Goal: Task Accomplishment & Management: Manage account settings

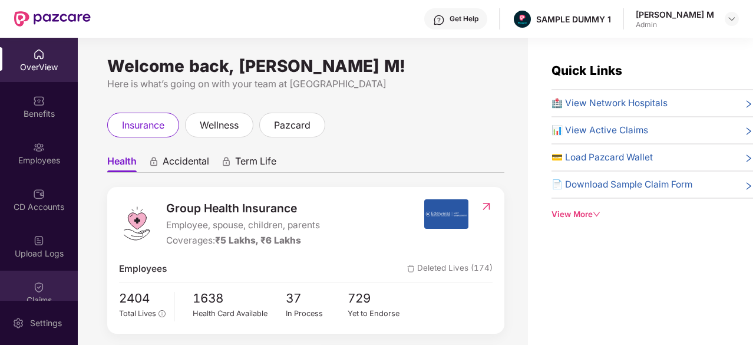
click at [45, 281] on div "Claims" at bounding box center [39, 292] width 78 height 44
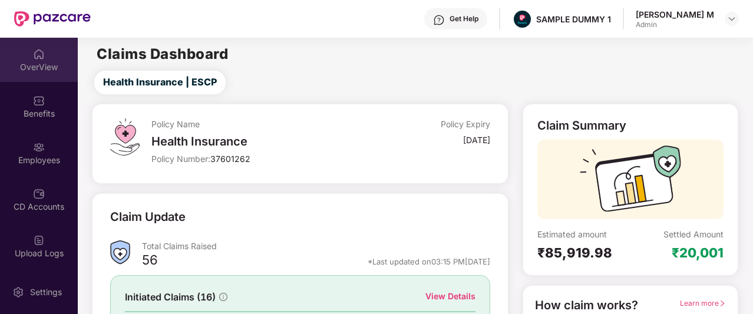
click at [33, 52] on img at bounding box center [39, 54] width 12 height 12
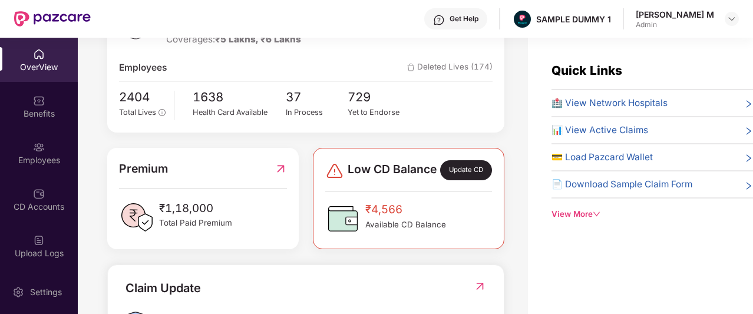
scroll to position [208, 0]
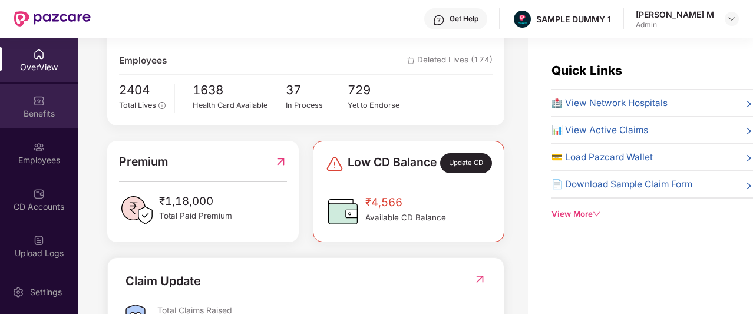
click at [8, 94] on div "Benefits" at bounding box center [39, 106] width 78 height 44
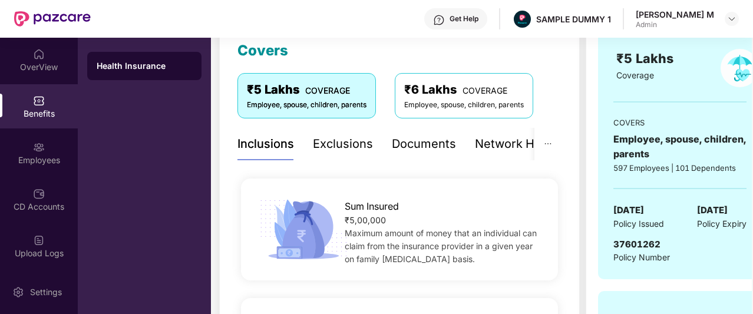
scroll to position [167, 0]
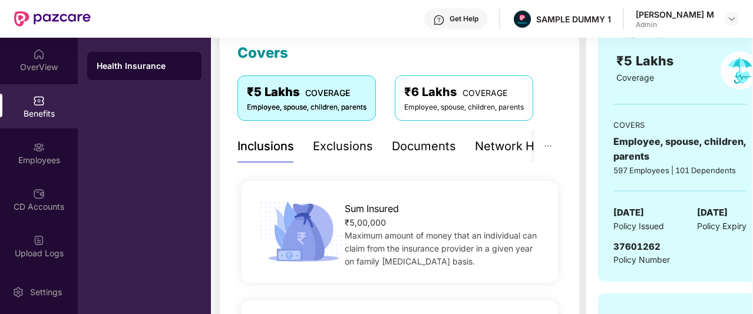
click at [428, 147] on div "Documents" at bounding box center [424, 146] width 64 height 18
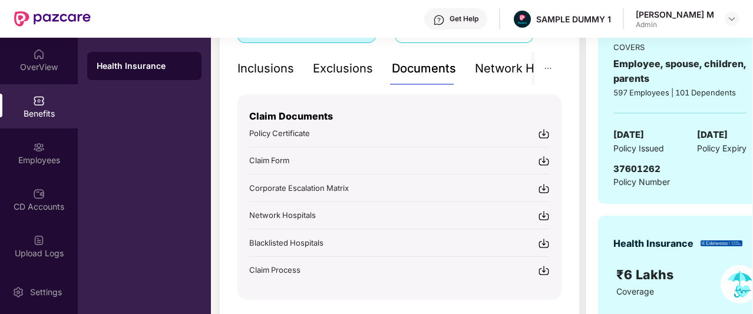
scroll to position [246, 0]
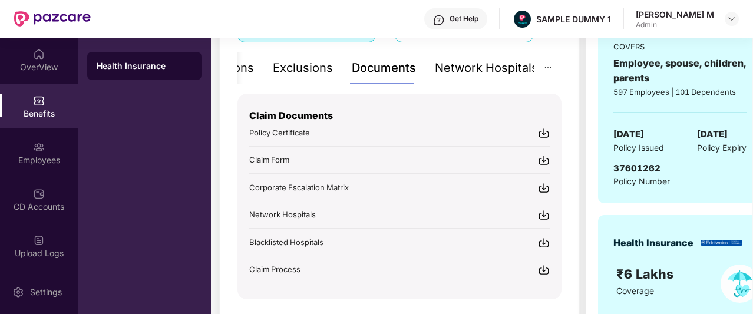
click at [489, 72] on div "Network Hospitals" at bounding box center [486, 68] width 103 height 18
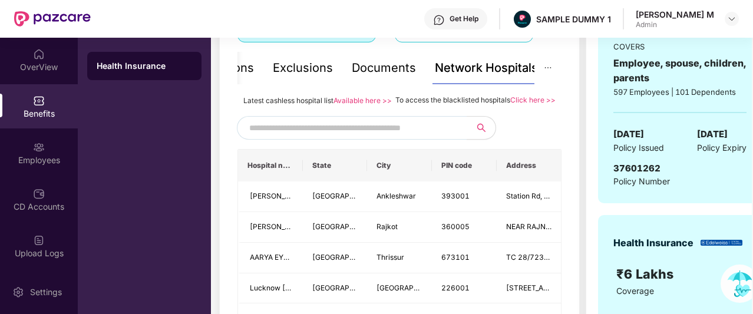
click at [369, 136] on input "text" at bounding box center [349, 128] width 201 height 18
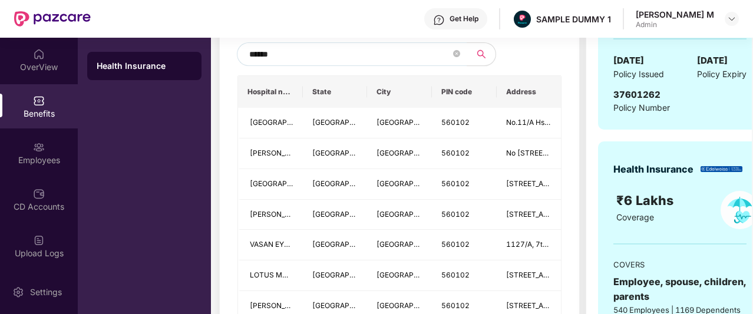
scroll to position [323, 0]
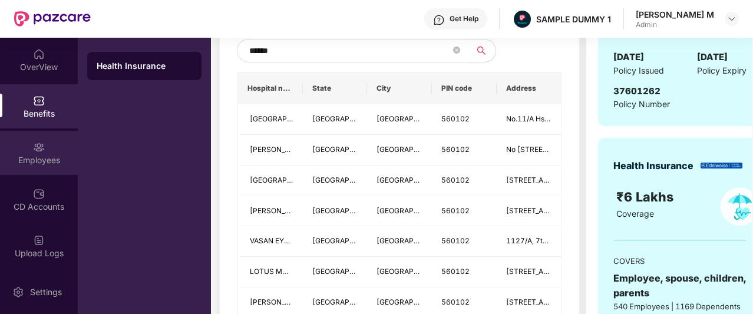
type input "******"
click at [56, 154] on div "Employees" at bounding box center [39, 160] width 78 height 12
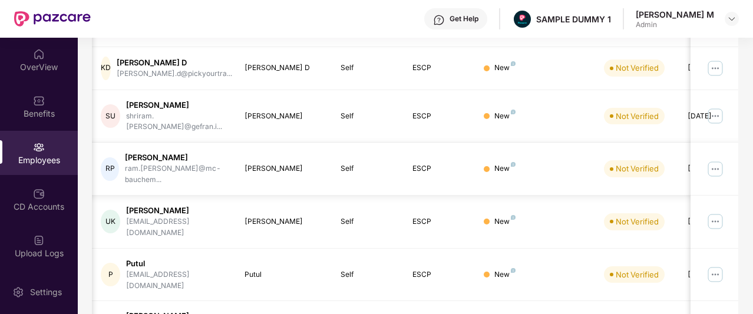
scroll to position [0, 0]
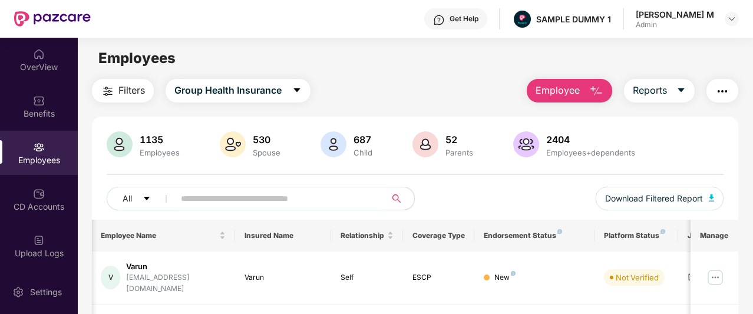
click at [582, 96] on button "Employee" at bounding box center [569, 91] width 85 height 24
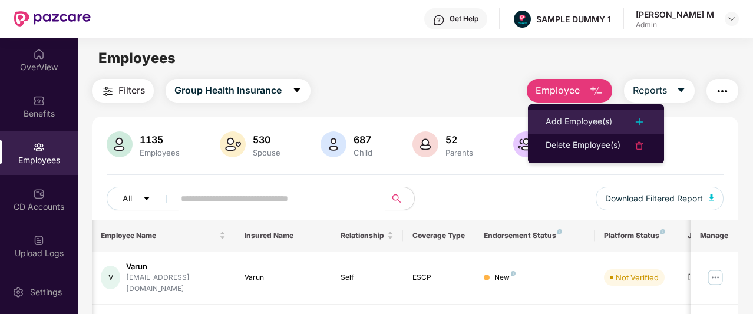
click at [571, 118] on div "Add Employee(s)" at bounding box center [578, 122] width 67 height 14
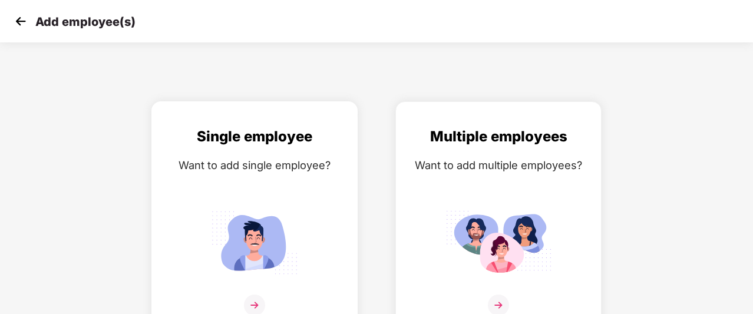
click at [302, 149] on div "Single employee Want to add single employee?" at bounding box center [254, 227] width 181 height 205
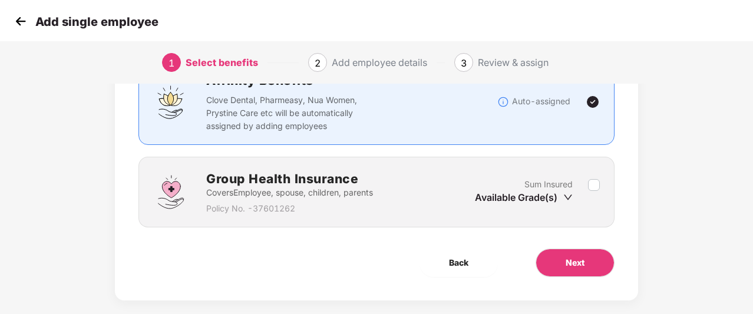
scroll to position [108, 0]
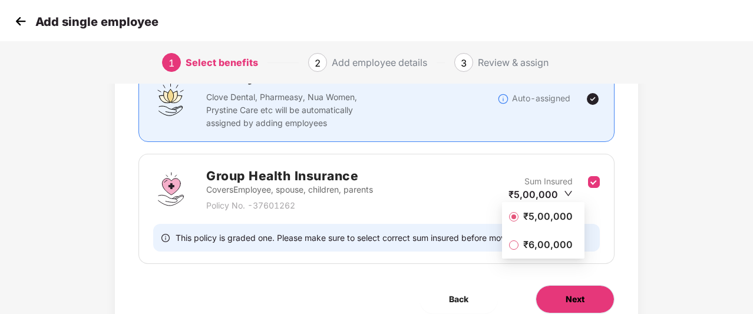
click at [575, 293] on span "Next" at bounding box center [574, 299] width 19 height 13
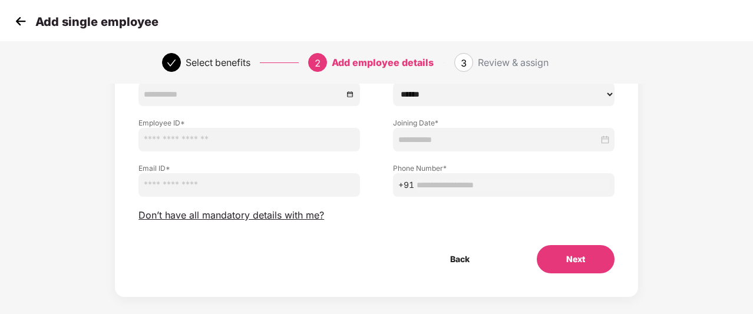
scroll to position [146, 0]
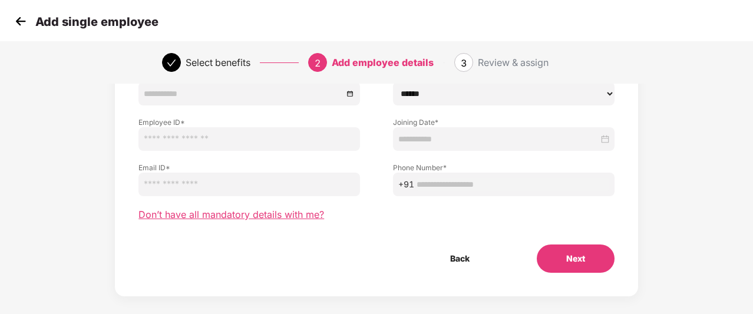
click at [244, 218] on span "Don’t have all mandatory details with me?" at bounding box center [231, 214] width 186 height 12
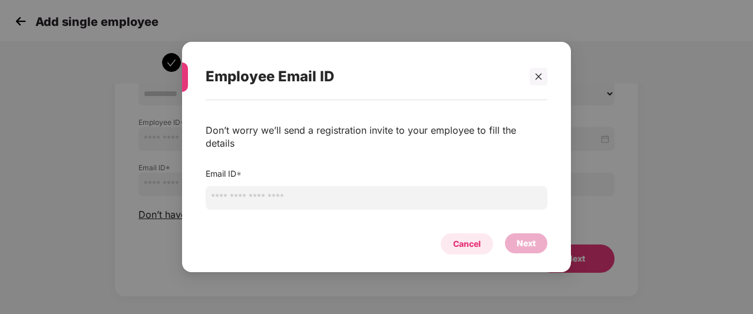
click at [471, 239] on div "Cancel" at bounding box center [467, 243] width 28 height 13
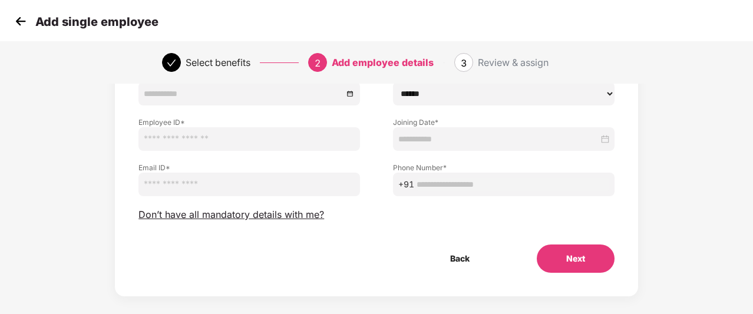
click at [16, 17] on img at bounding box center [21, 21] width 18 height 18
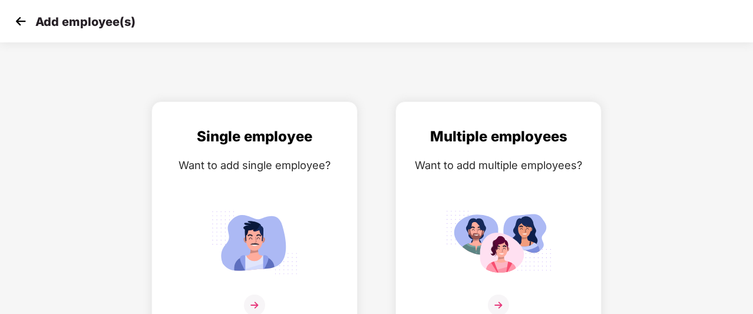
click at [26, 25] on img at bounding box center [21, 21] width 18 height 18
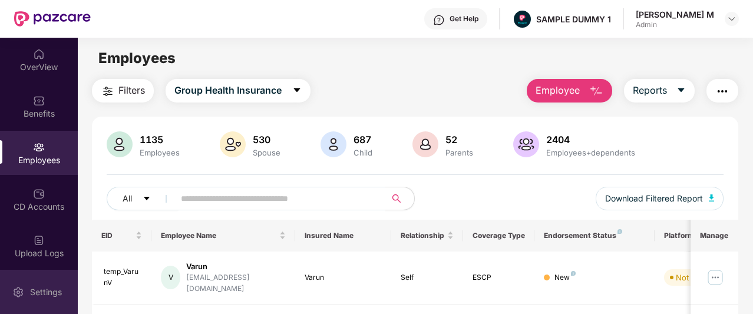
click at [41, 292] on div "Settings" at bounding box center [46, 292] width 39 height 12
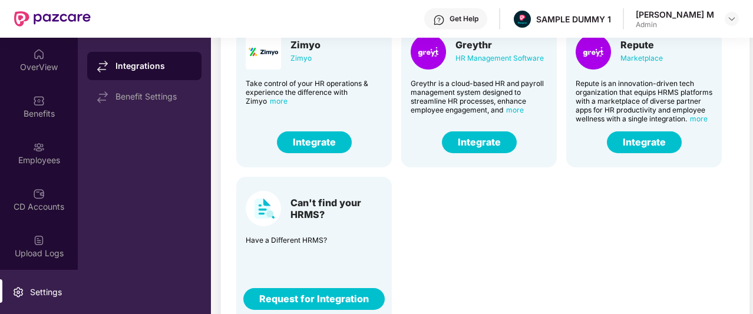
scroll to position [111, 0]
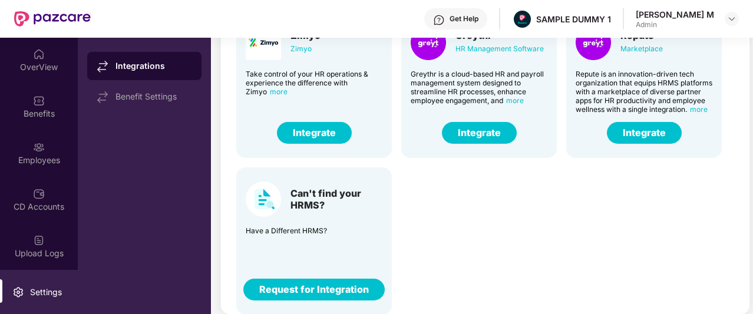
click at [476, 137] on button "Integrate" at bounding box center [479, 133] width 75 height 22
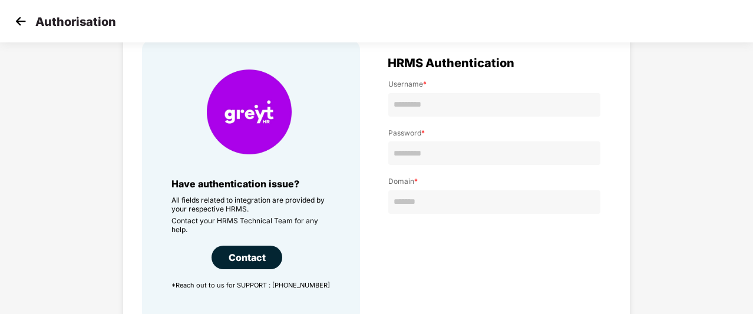
scroll to position [63, 0]
click at [15, 21] on img at bounding box center [21, 21] width 18 height 18
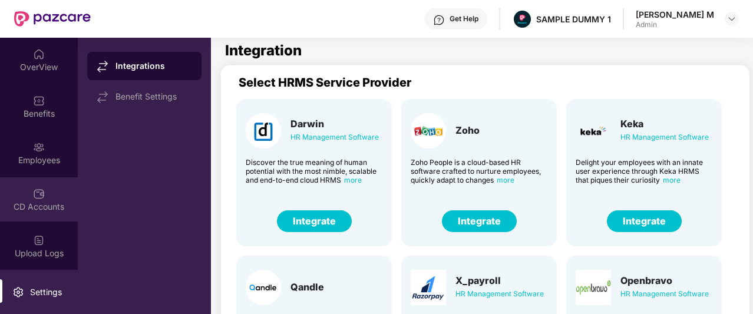
click at [35, 190] on img at bounding box center [39, 194] width 12 height 12
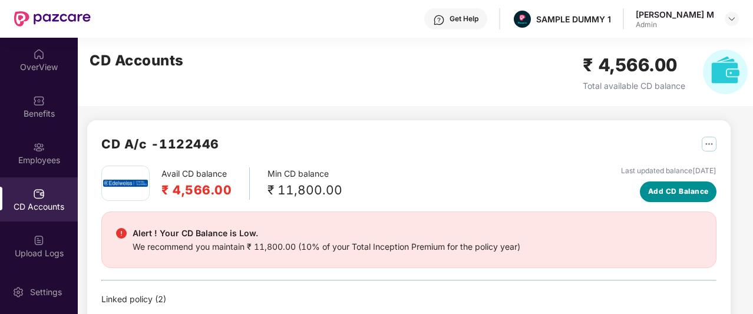
click at [663, 197] on button "Add CD Balance" at bounding box center [678, 191] width 77 height 21
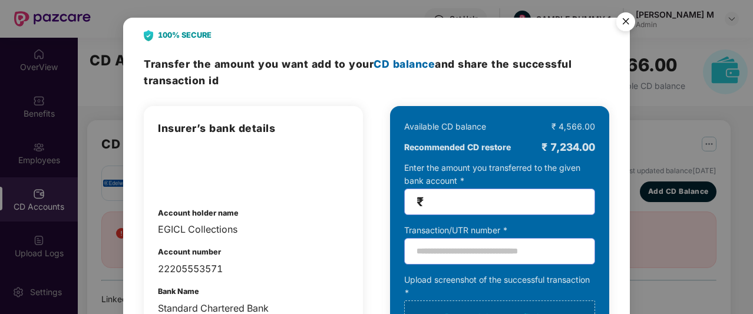
click at [627, 19] on img "Close" at bounding box center [625, 23] width 33 height 33
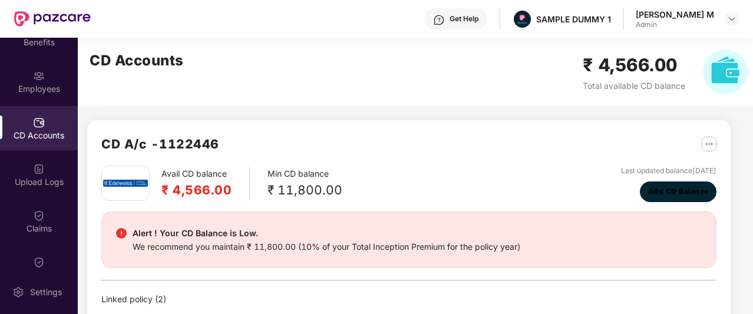
scroll to position [72, 0]
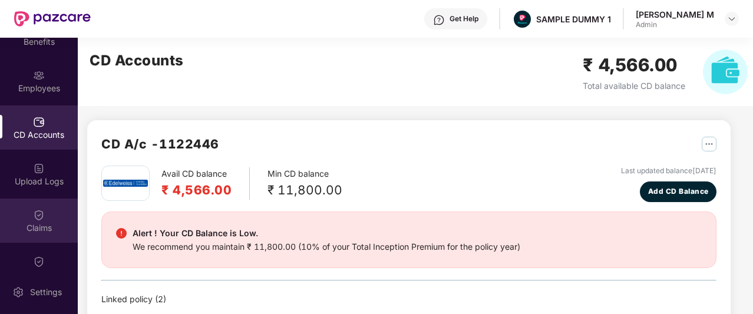
click at [38, 226] on div "Claims" at bounding box center [39, 228] width 78 height 12
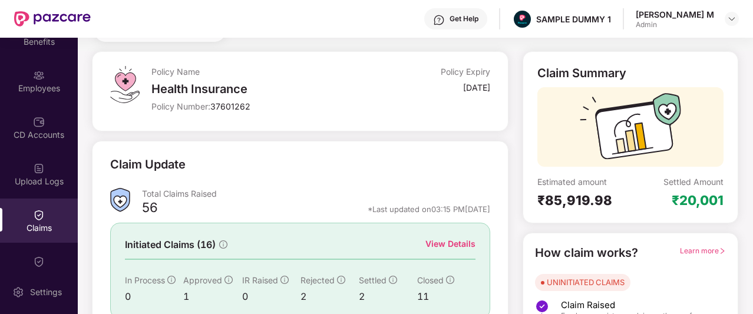
scroll to position [53, 0]
click at [451, 240] on div "View Details" at bounding box center [450, 243] width 50 height 13
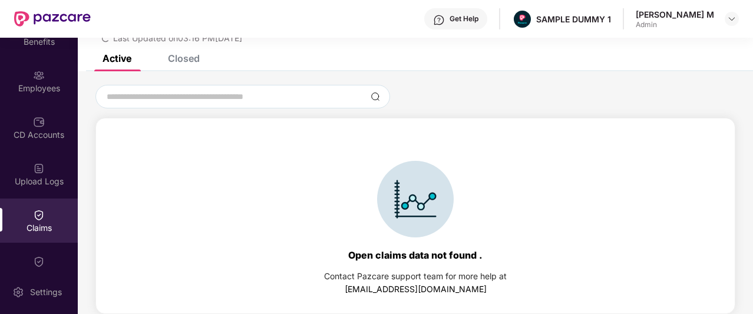
scroll to position [51, 0]
click at [168, 64] on div "Closed" at bounding box center [184, 58] width 32 height 12
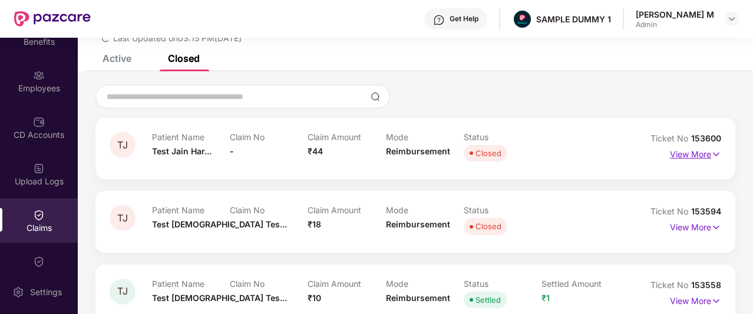
click at [693, 153] on p "View More" at bounding box center [695, 153] width 51 height 16
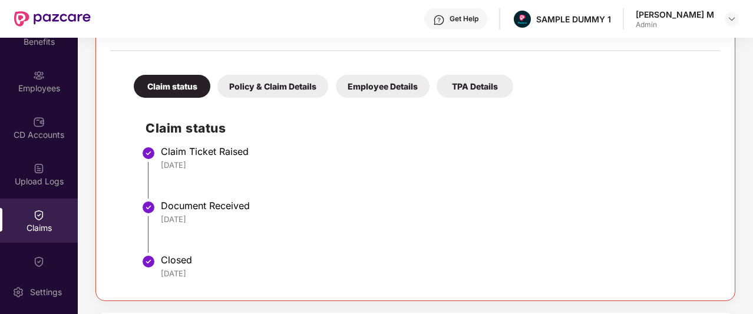
scroll to position [223, 0]
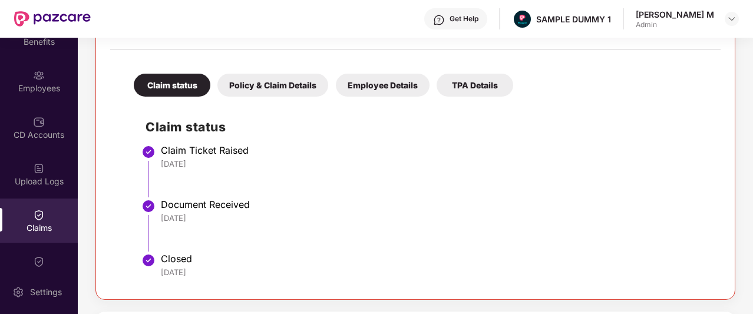
click at [270, 91] on div "Policy & Claim Details" at bounding box center [272, 85] width 111 height 23
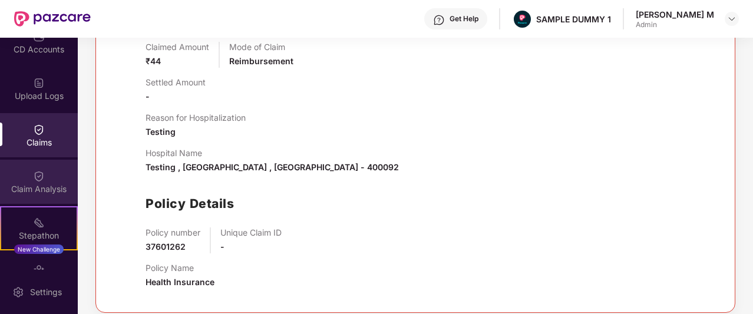
scroll to position [170, 0]
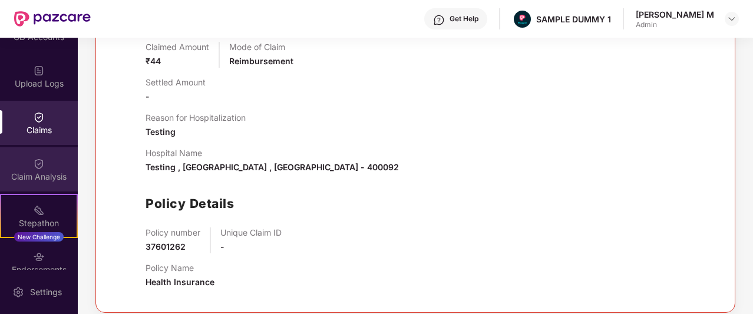
click at [24, 168] on div "Claim Analysis" at bounding box center [39, 169] width 78 height 44
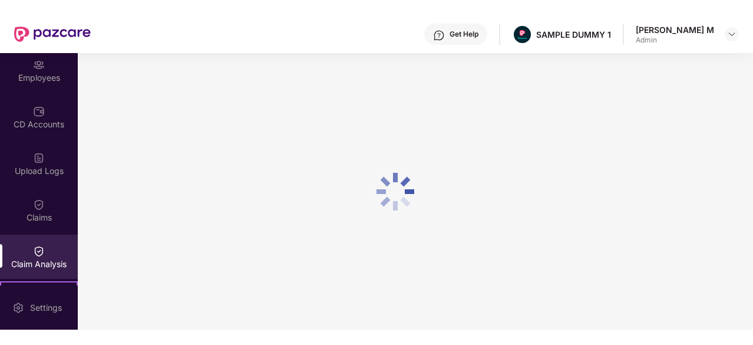
scroll to position [95, 0]
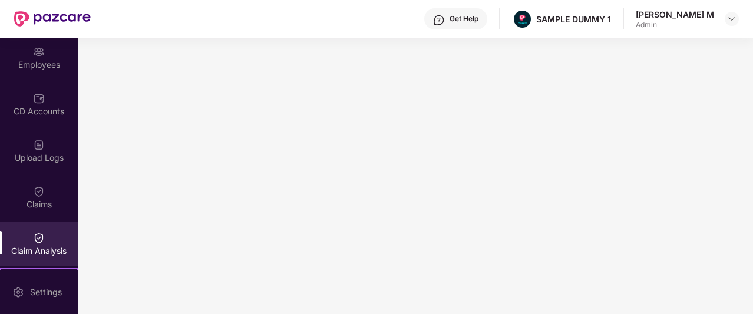
click at [445, 22] on img at bounding box center [439, 20] width 12 height 12
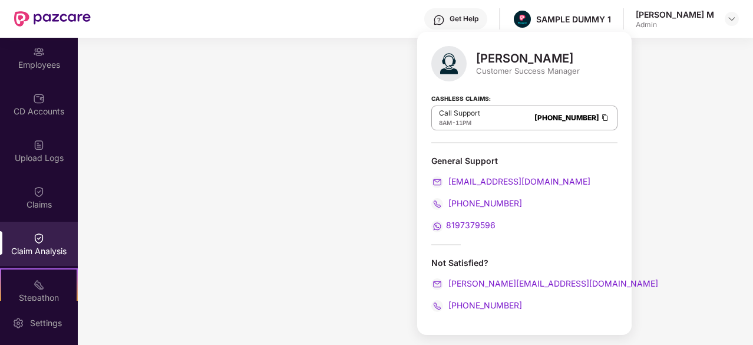
click at [487, 9] on div "Get Help" at bounding box center [455, 18] width 63 height 21
